Goal: Task Accomplishment & Management: Manage account settings

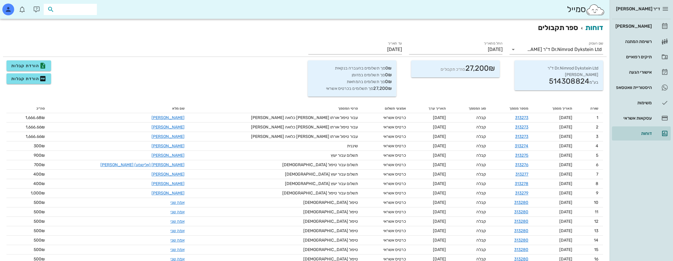
click at [83, 7] on input "text" at bounding box center [74, 10] width 38 height 8
type input "[PERSON_NAME]"
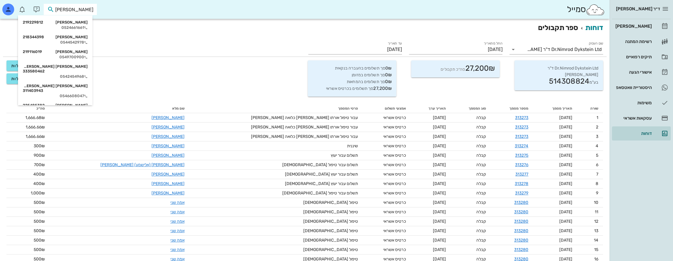
click at [70, 19] on div "[PERSON_NAME] 219229812 0524661661" at bounding box center [55, 25] width 65 height 15
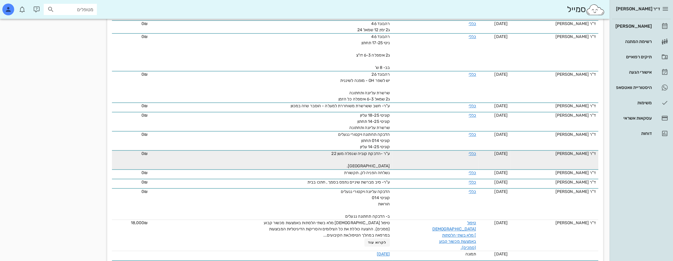
scroll to position [472, 0]
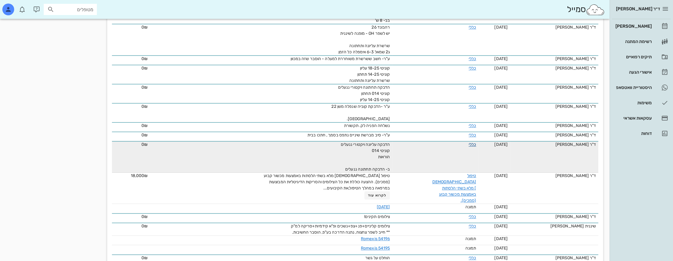
click at [474, 142] on link "כללי" at bounding box center [471, 144] width 7 height 5
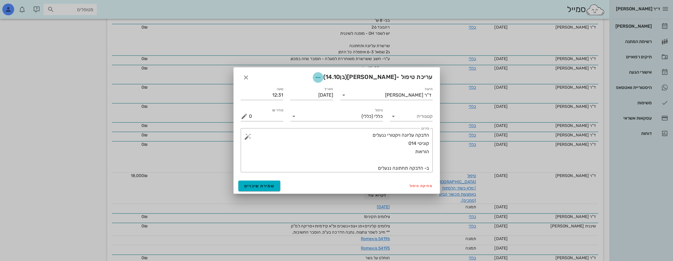
click at [316, 77] on icon "button" at bounding box center [317, 77] width 7 height 7
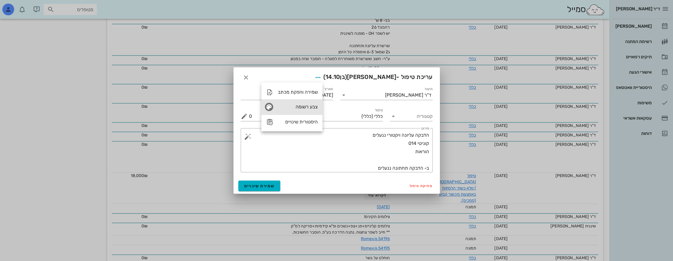
click at [285, 109] on div "צבע רשומה" at bounding box center [298, 107] width 40 height 6
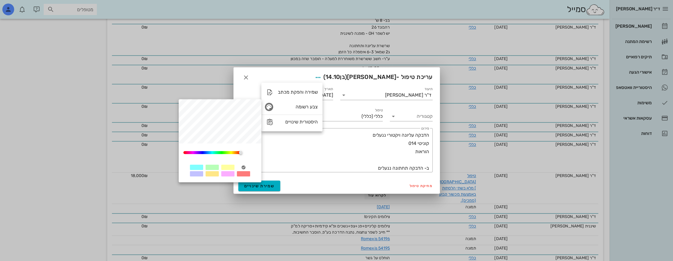
click at [226, 168] on div at bounding box center [227, 167] width 13 height 5
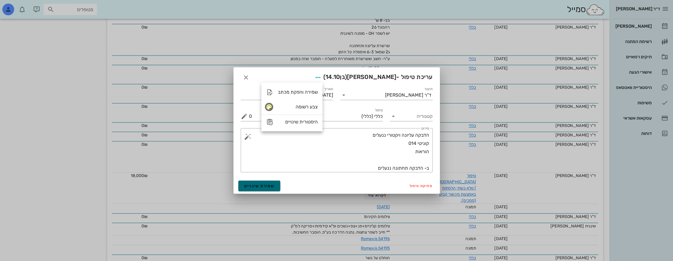
click at [258, 184] on span "שמירת שינויים" at bounding box center [259, 186] width 30 height 5
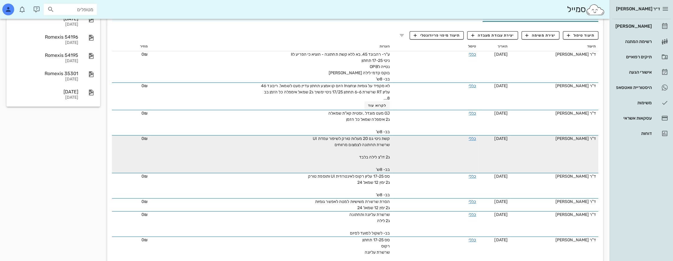
scroll to position [0, 0]
